Goal: Transaction & Acquisition: Download file/media

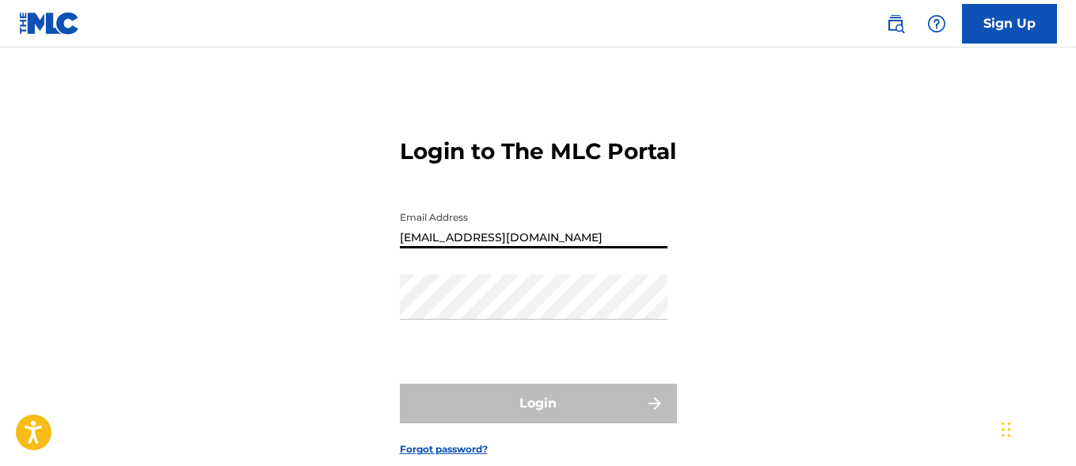
type input "[EMAIL_ADDRESS][DOMAIN_NAME]"
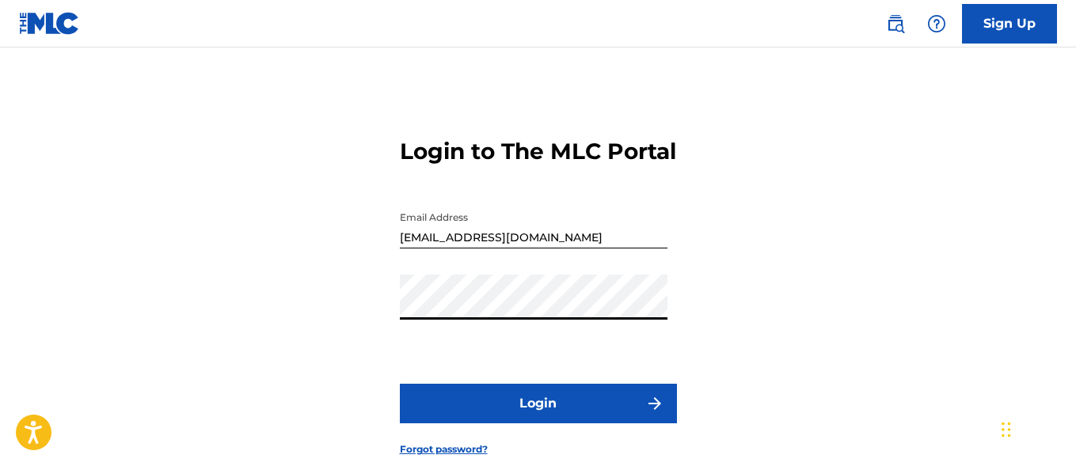
click at [537, 423] on button "Login" at bounding box center [538, 404] width 277 height 40
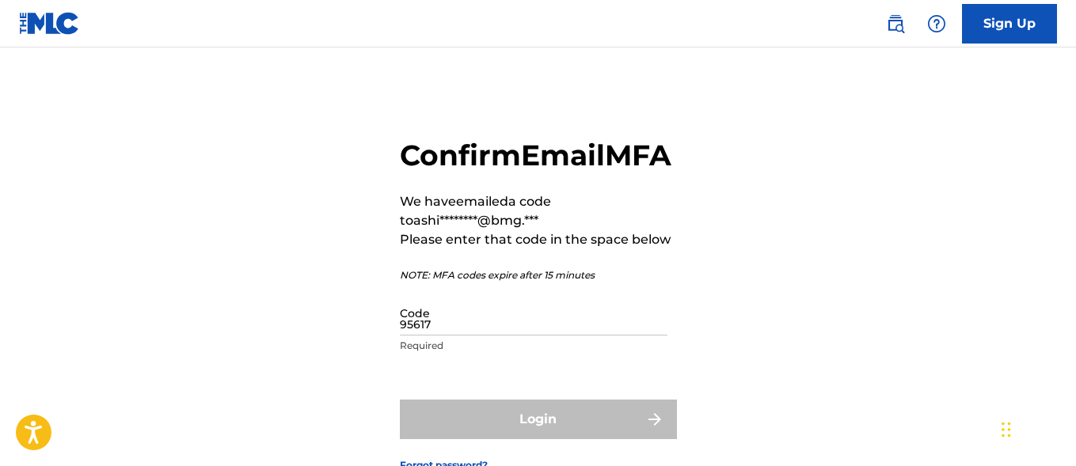
type input "956174"
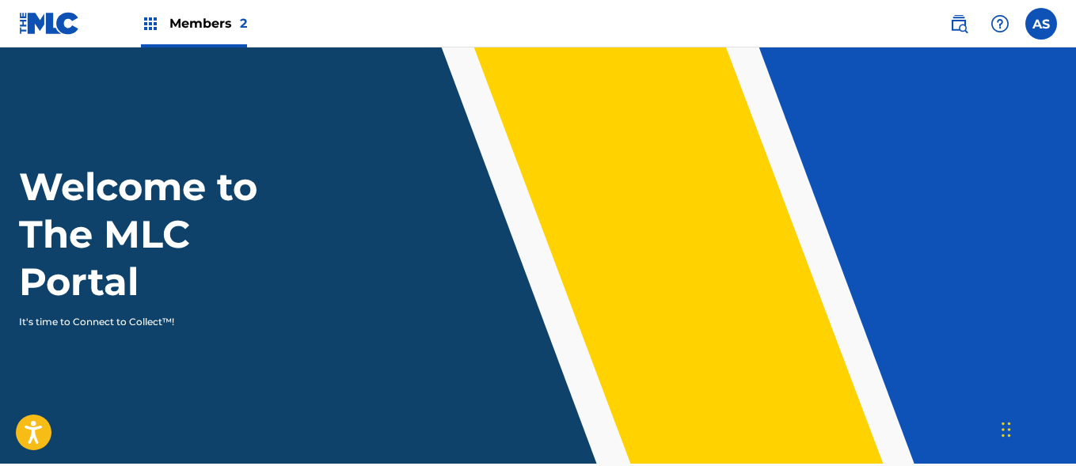
click at [150, 24] on img at bounding box center [150, 23] width 19 height 19
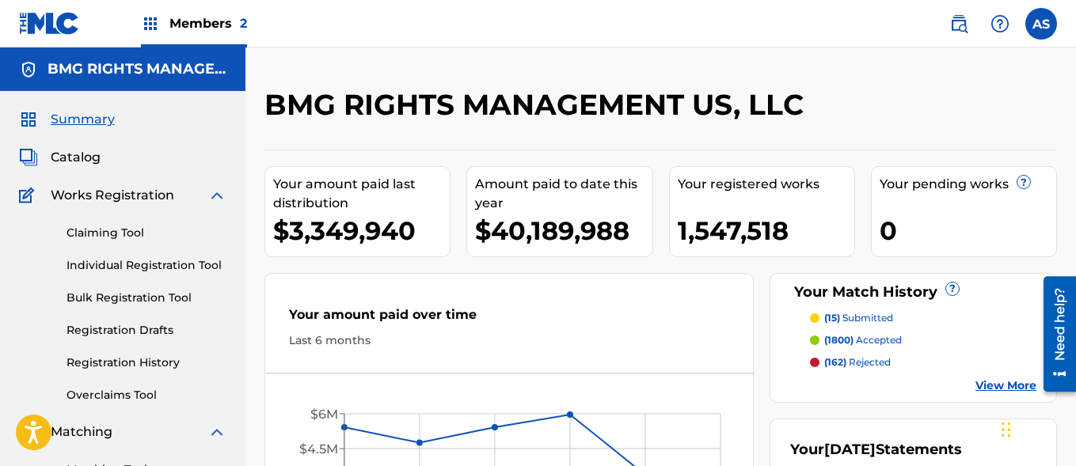
scroll to position [343, 0]
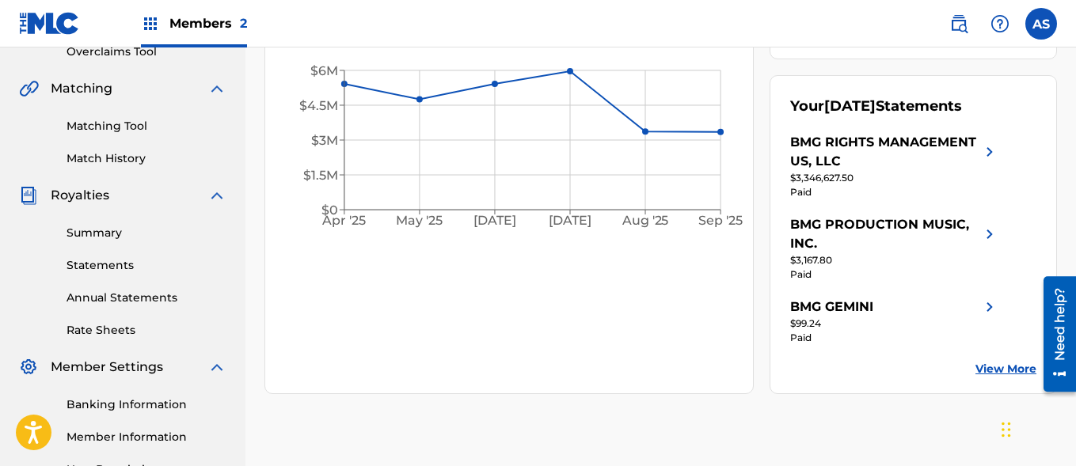
click at [146, 233] on link "Summary" at bounding box center [146, 233] width 160 height 17
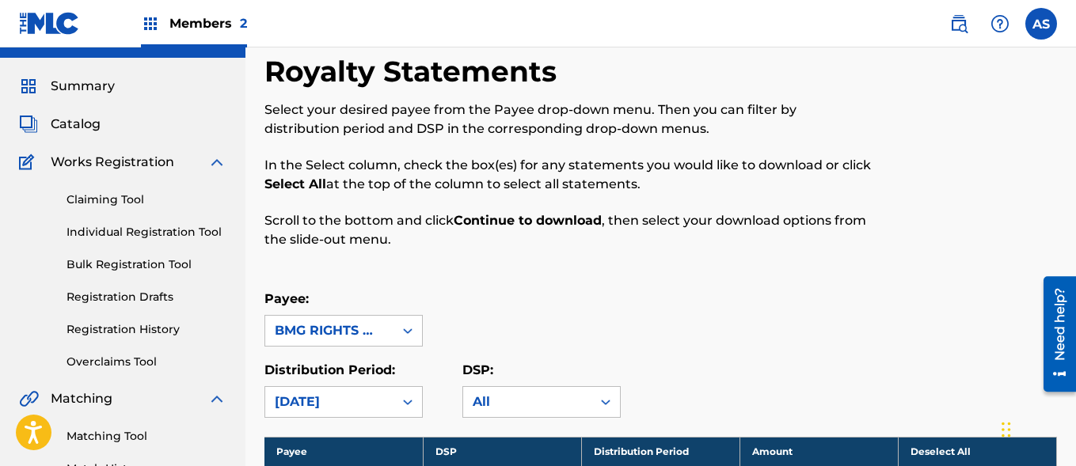
scroll to position [2405, 0]
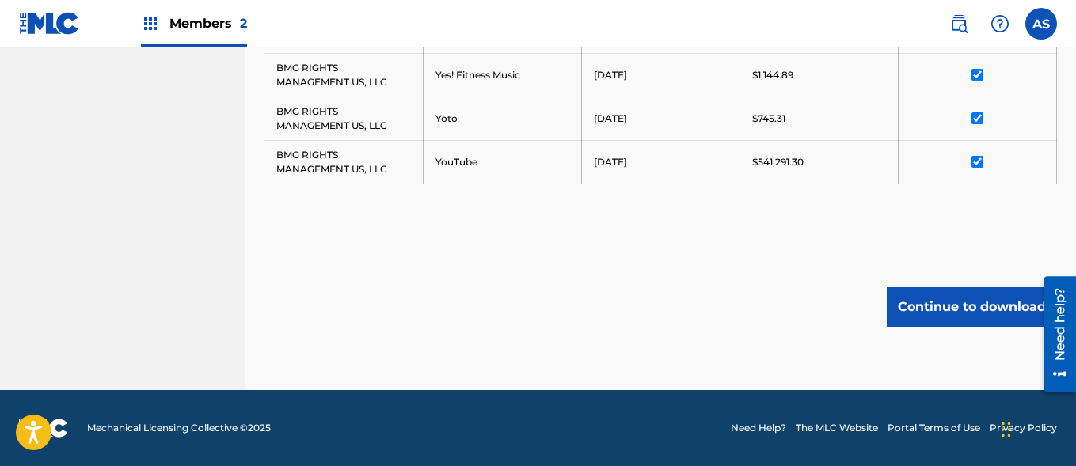
click at [971, 306] on button "Continue to download" at bounding box center [971, 307] width 170 height 40
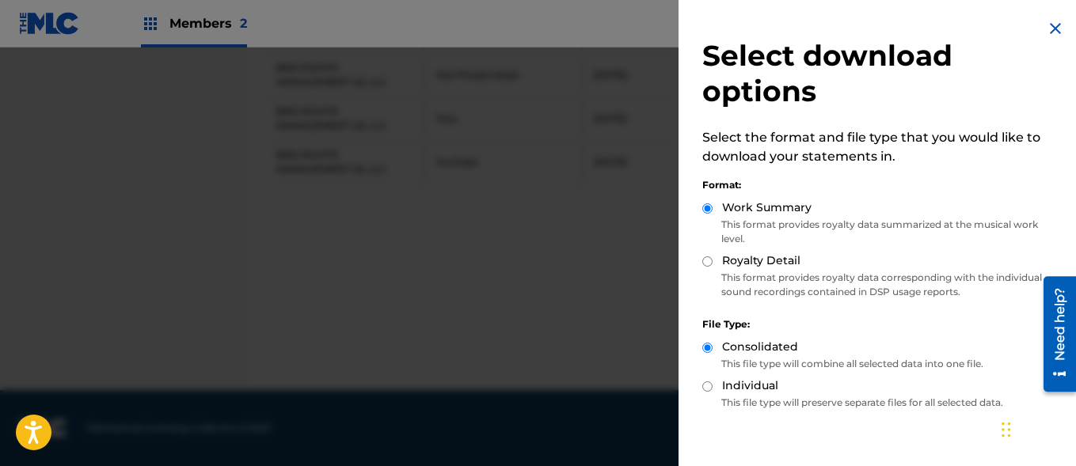
click at [760, 260] on label "Royalty Detail" at bounding box center [761, 260] width 78 height 17
click at [712, 260] on input "Royalty Detail" at bounding box center [707, 261] width 10 height 10
radio input "true"
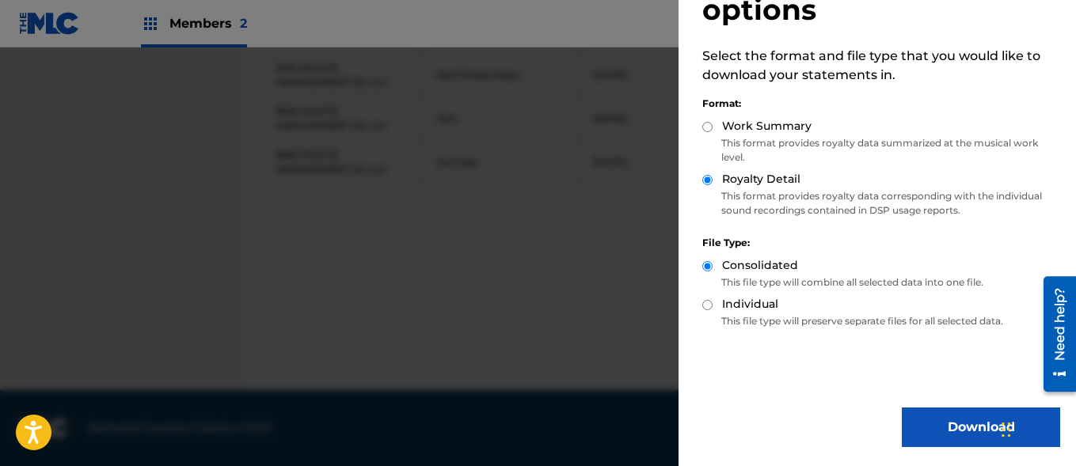
click at [975, 427] on button "Download" at bounding box center [980, 428] width 158 height 40
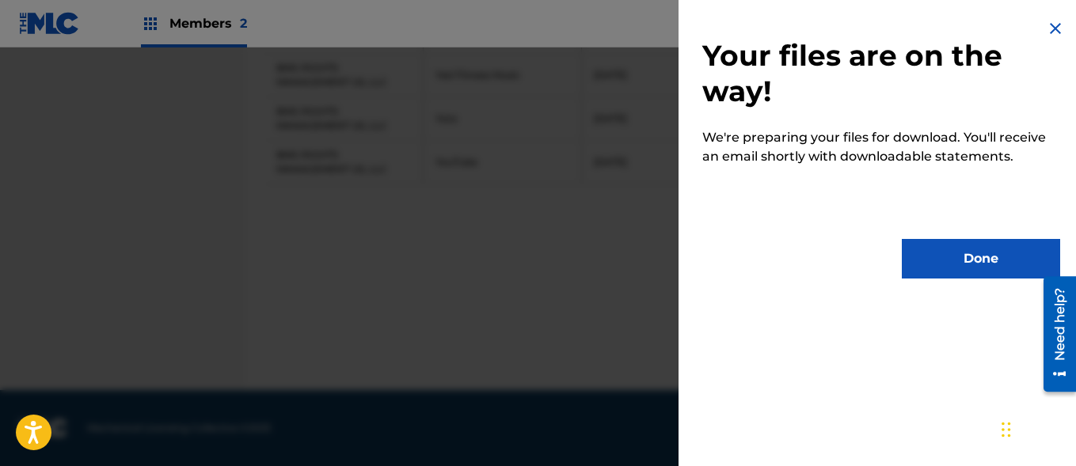
scroll to position [0, 0]
click at [975, 259] on button "Done" at bounding box center [980, 259] width 158 height 40
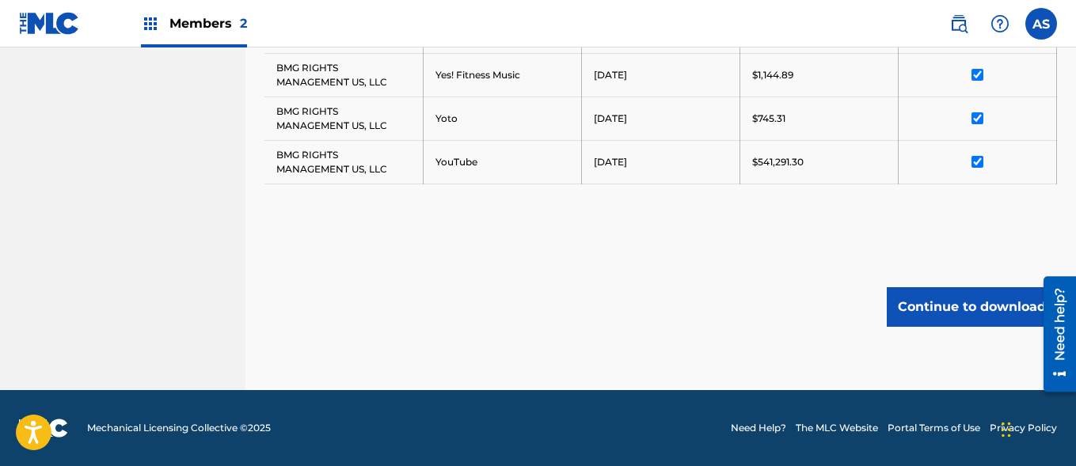
scroll to position [2374, 0]
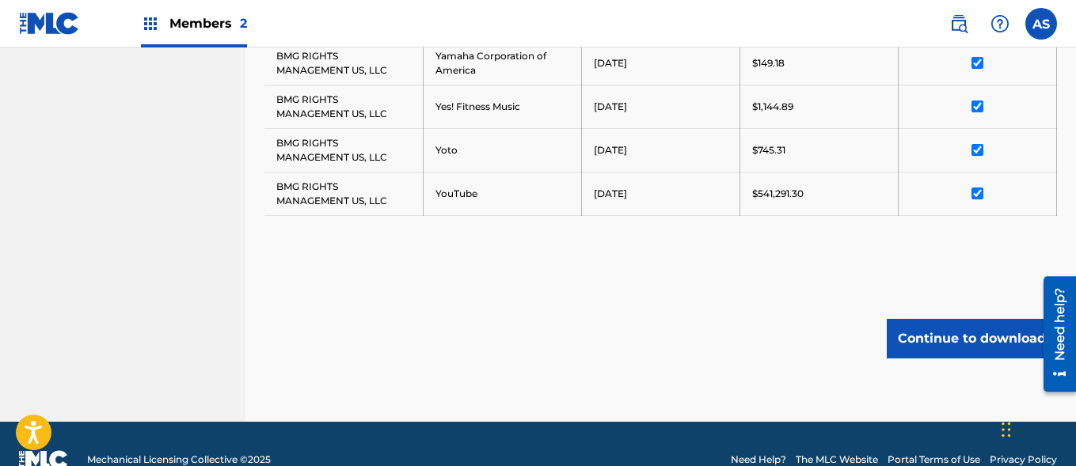
click at [1041, 24] on input "AS Ashish Singh ashish.singh@bmg.com Notification Preferences Profile Log out" at bounding box center [1041, 24] width 0 height 0
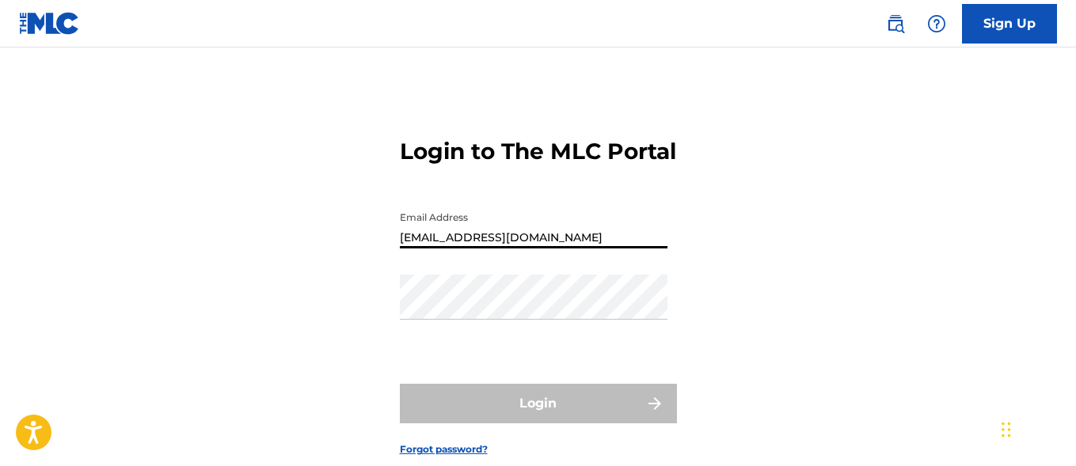
type input "[EMAIL_ADDRESS][DOMAIN_NAME]"
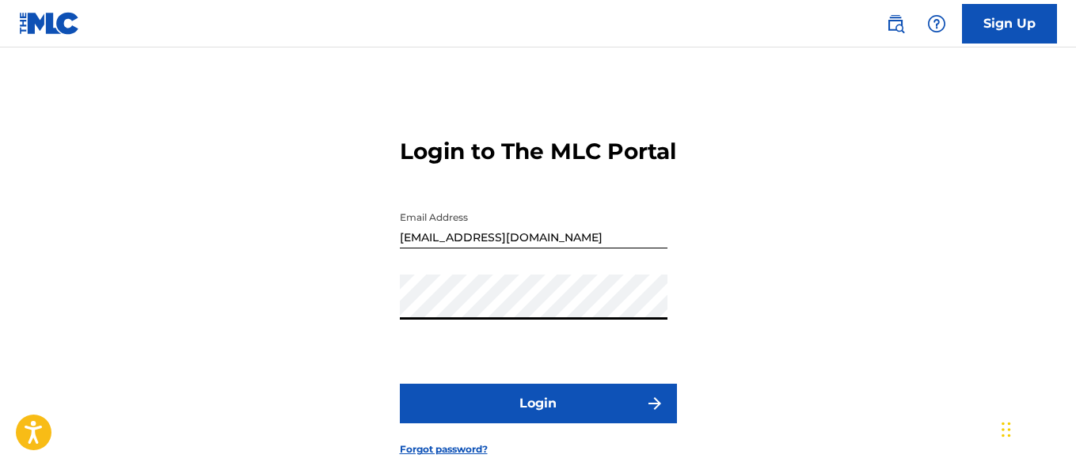
click at [537, 423] on button "Login" at bounding box center [538, 404] width 277 height 40
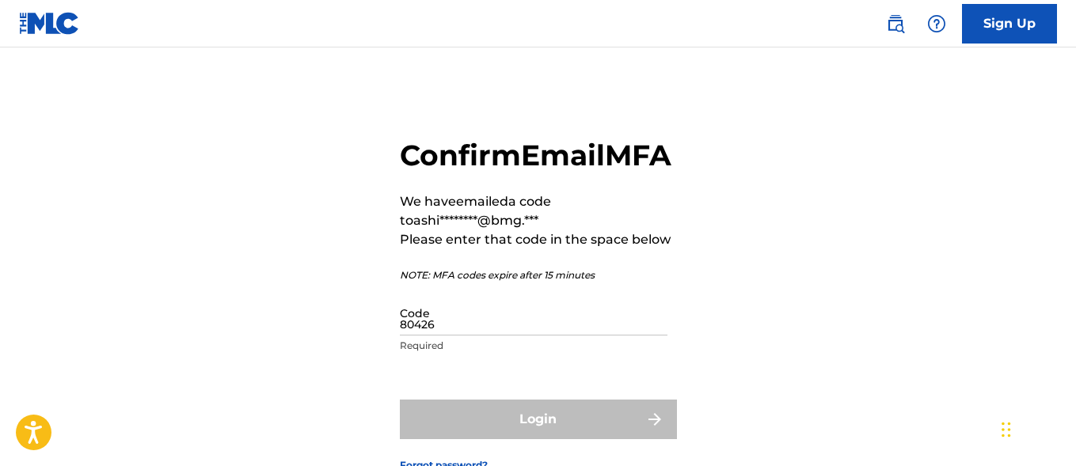
type input "804267"
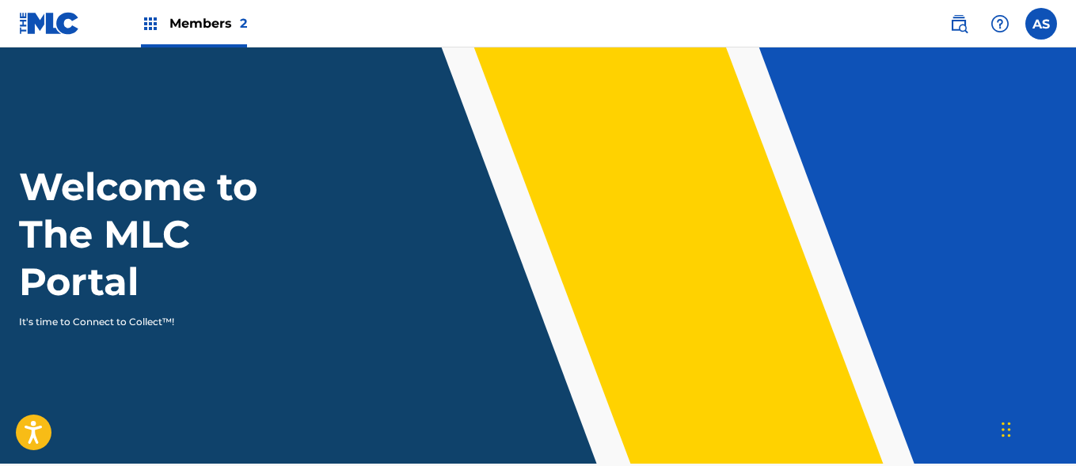
click at [150, 24] on img at bounding box center [150, 23] width 19 height 19
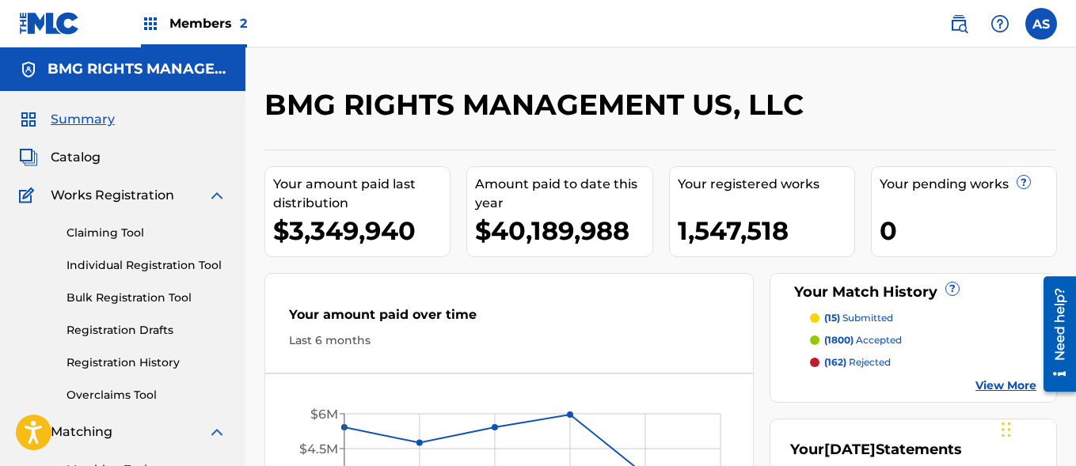
scroll to position [343, 0]
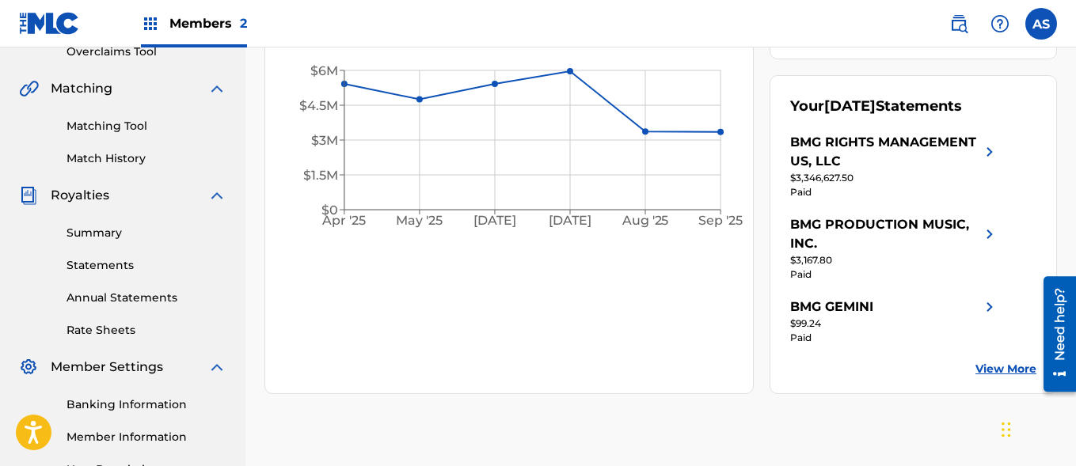
click at [146, 233] on link "Summary" at bounding box center [146, 233] width 160 height 17
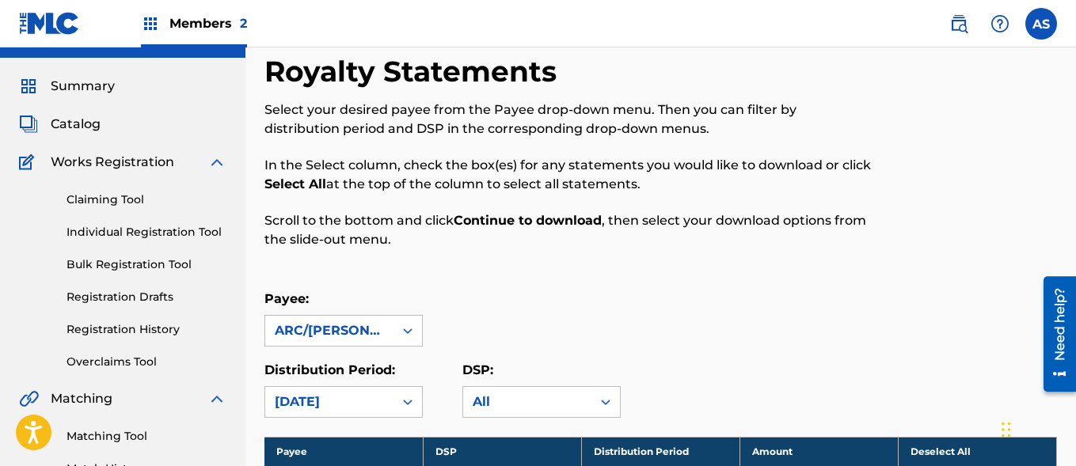
scroll to position [515, 0]
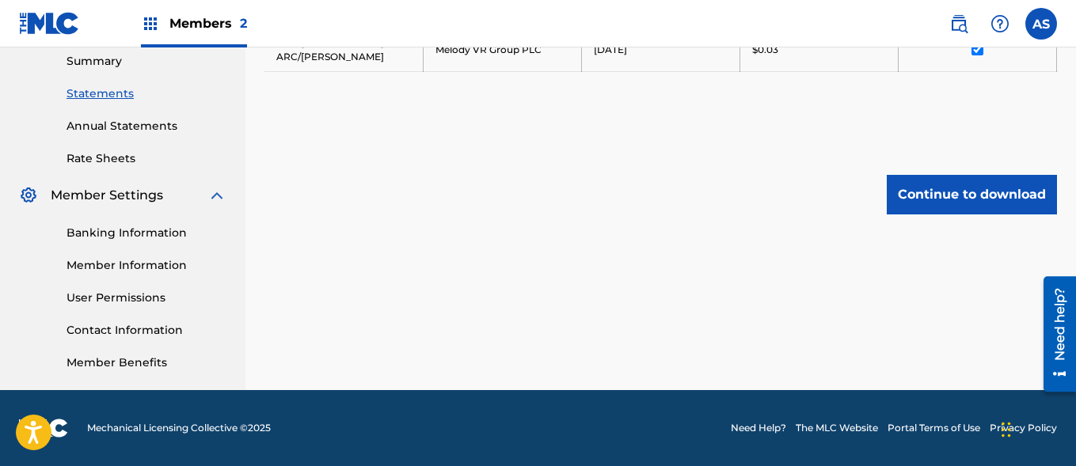
click at [971, 194] on button "Continue to download" at bounding box center [971, 195] width 170 height 40
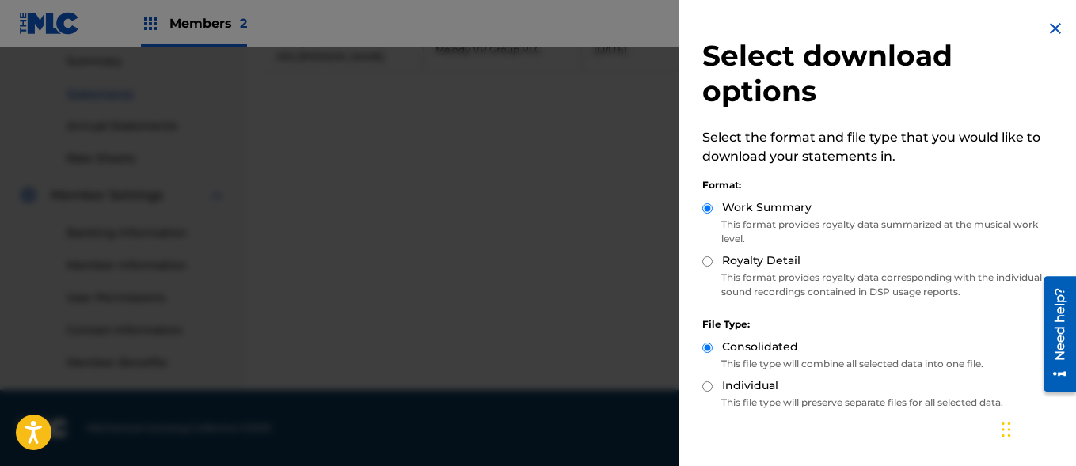
click at [760, 260] on label "Royalty Detail" at bounding box center [761, 260] width 78 height 17
click at [712, 260] on input "Royalty Detail" at bounding box center [707, 261] width 10 height 10
radio input "true"
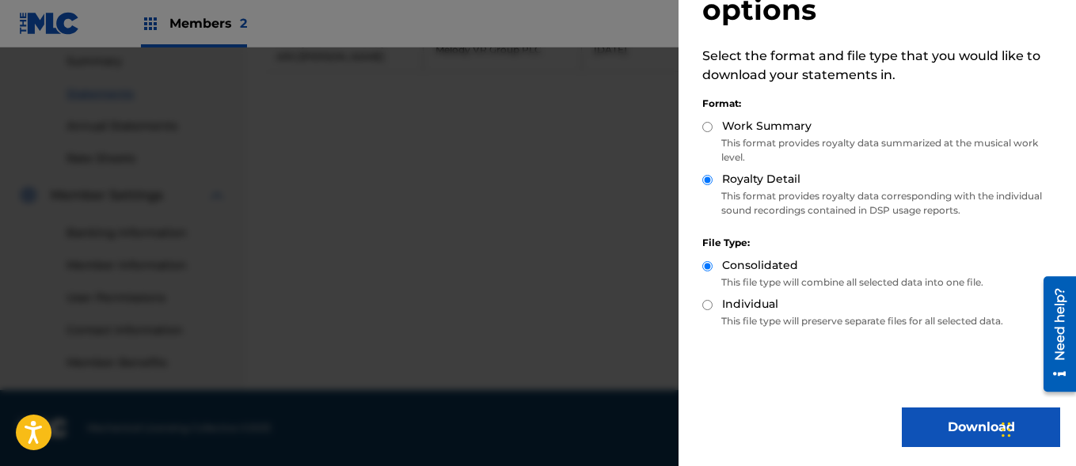
click at [975, 427] on button "Download" at bounding box center [980, 428] width 158 height 40
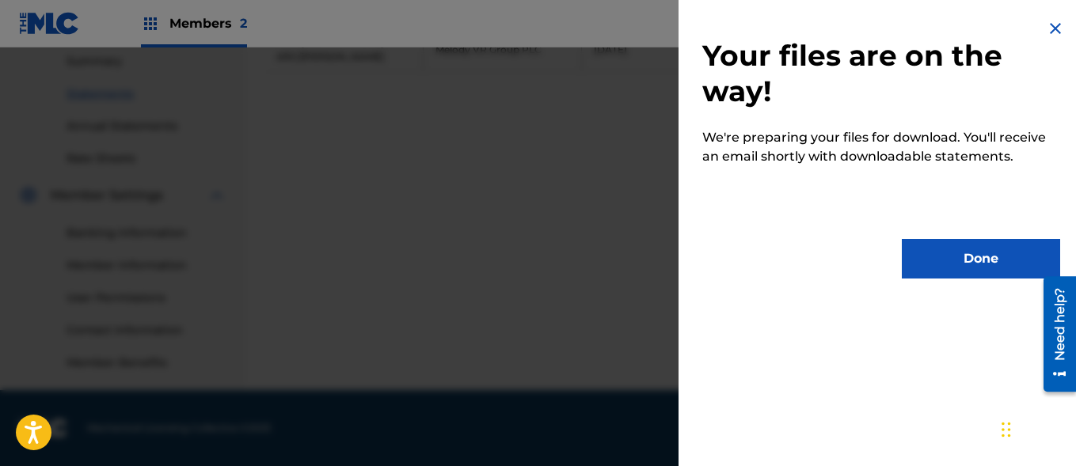
scroll to position [0, 0]
click at [975, 259] on button "Done" at bounding box center [980, 259] width 158 height 40
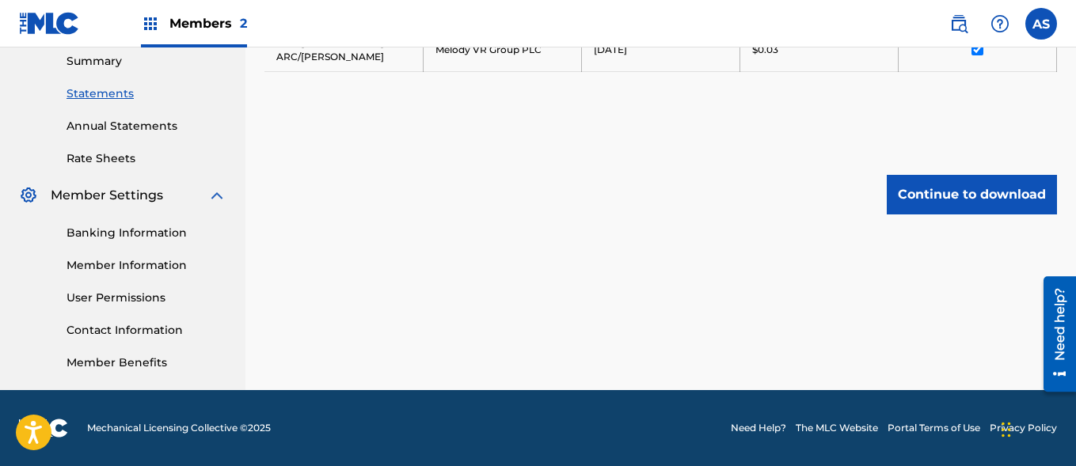
click at [1041, 24] on input "AS Ashish Singh ashish.singh@bmg.com Notification Preferences Profile Log out" at bounding box center [1041, 24] width 0 height 0
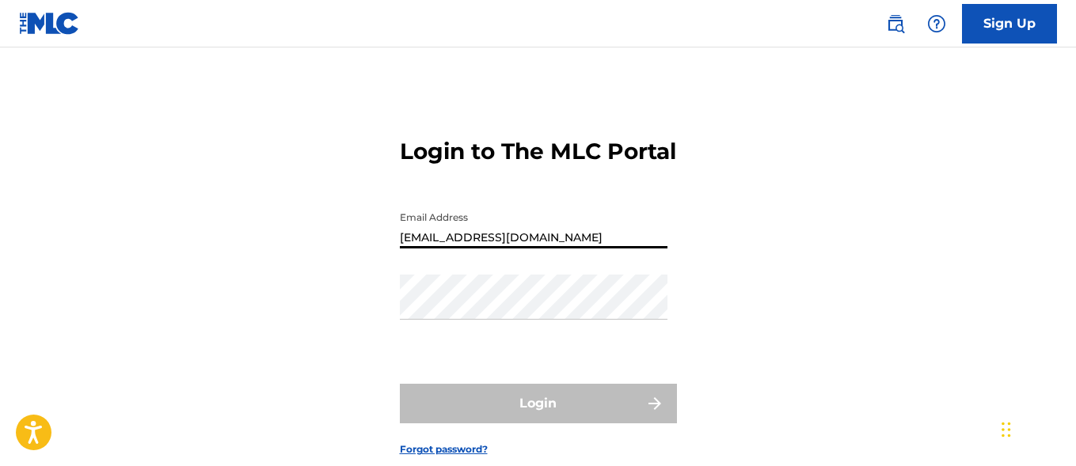
type input "[EMAIL_ADDRESS][DOMAIN_NAME]"
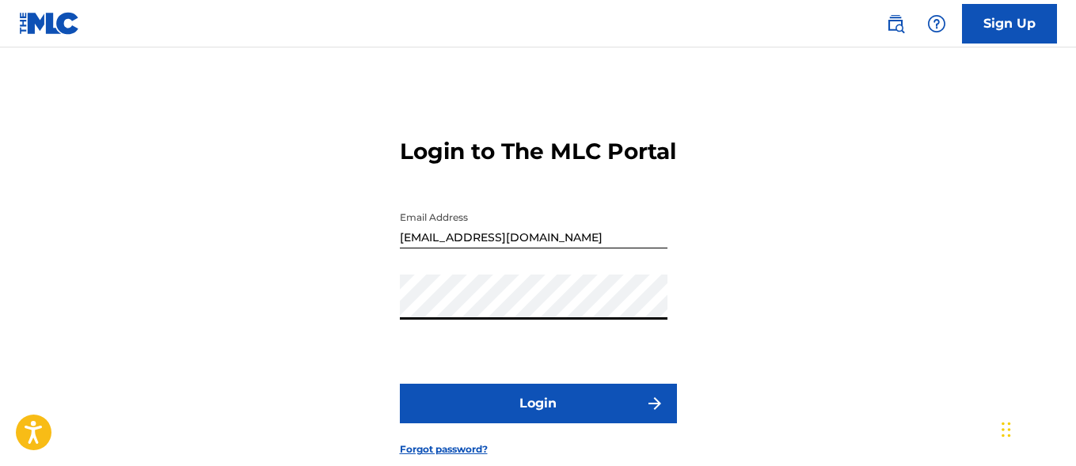
click at [537, 423] on button "Login" at bounding box center [538, 404] width 277 height 40
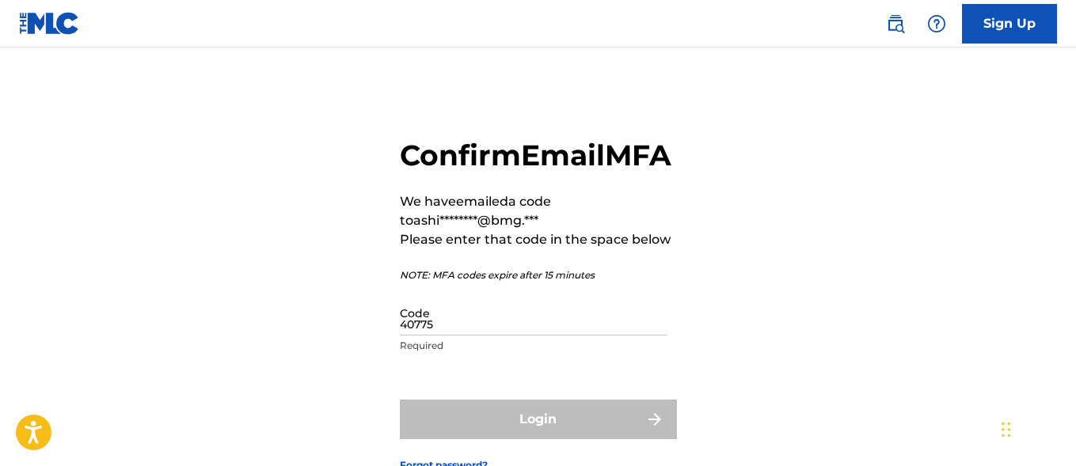
type input "407758"
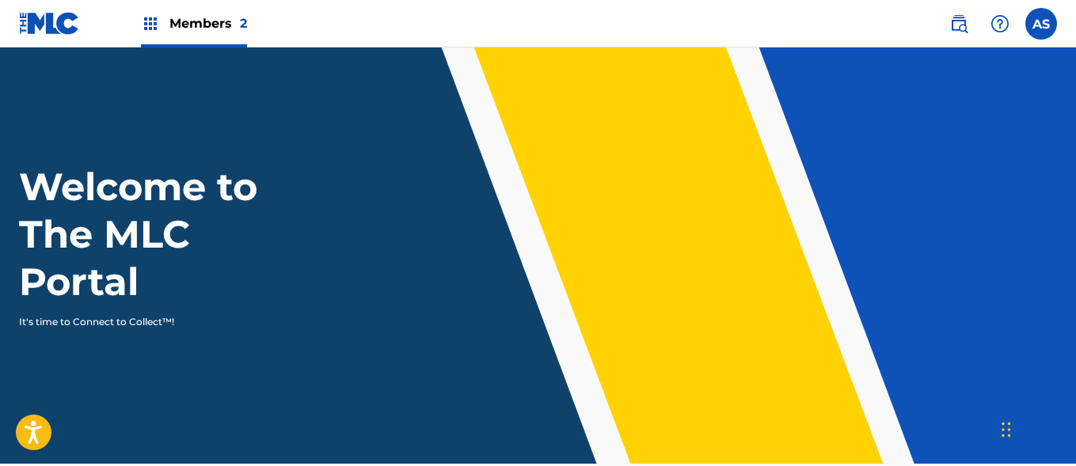
click at [150, 24] on img at bounding box center [150, 23] width 19 height 19
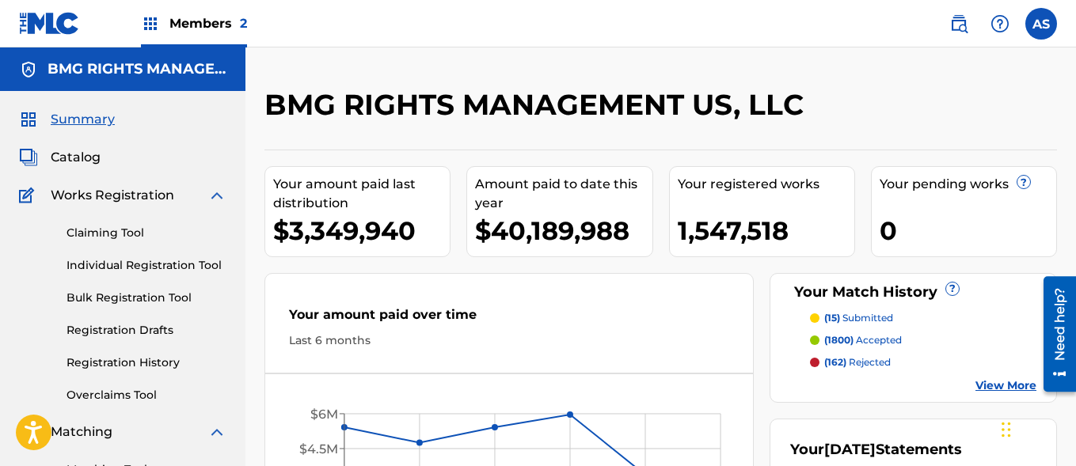
scroll to position [343, 0]
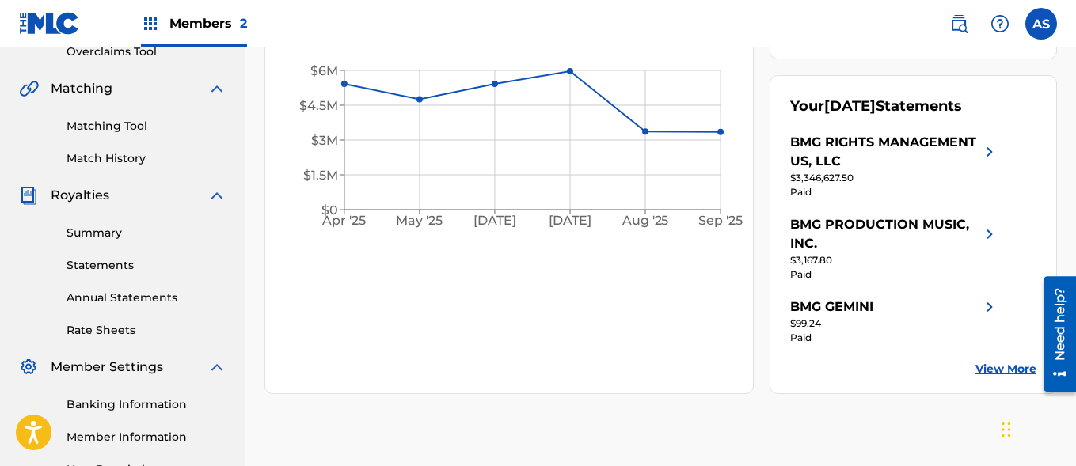
click at [146, 233] on link "Summary" at bounding box center [146, 233] width 160 height 17
